Goal: Check status: Check status

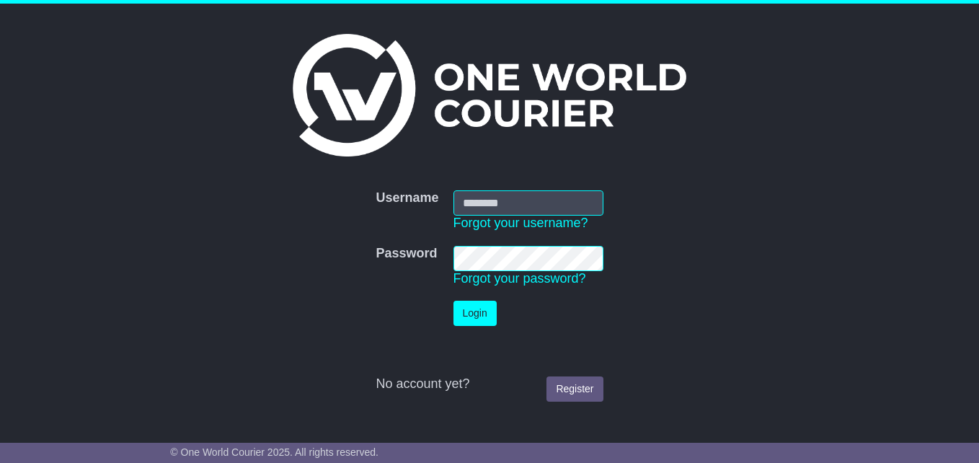
type input "***"
click at [471, 314] on button "Login" at bounding box center [475, 313] width 43 height 25
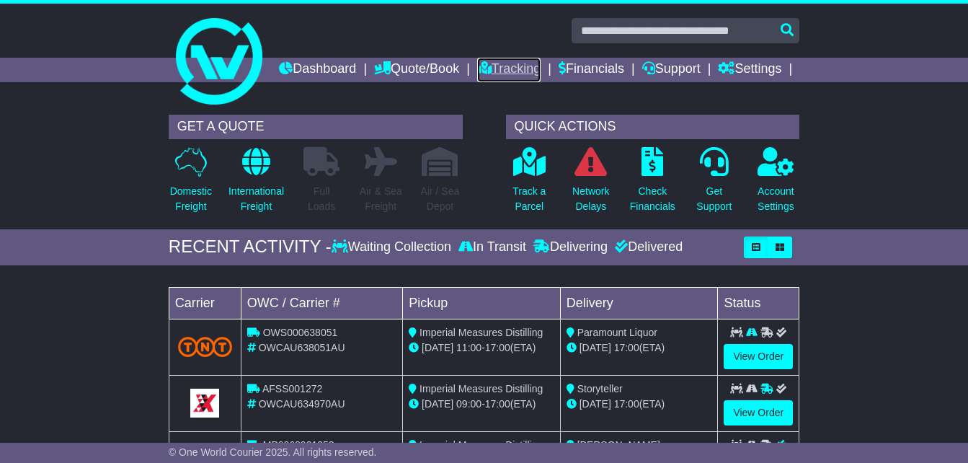
click at [541, 69] on link "Tracking" at bounding box center [508, 70] width 63 height 25
